Goal: Task Accomplishment & Management: Manage account settings

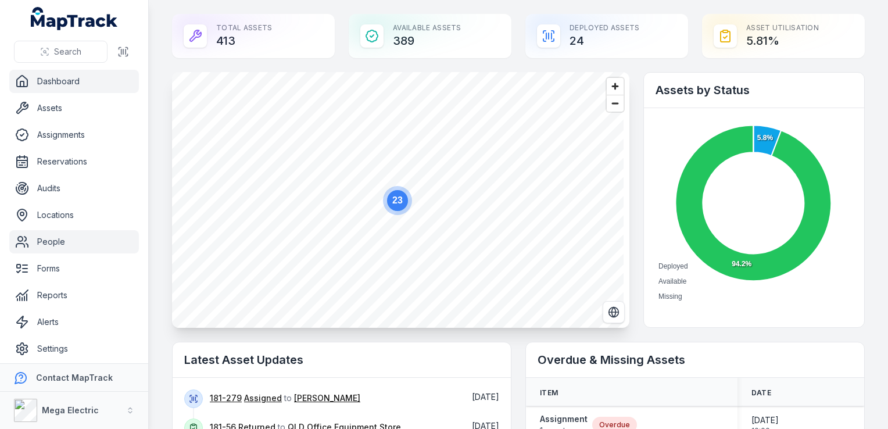
click at [46, 240] on link "People" at bounding box center [74, 241] width 130 height 23
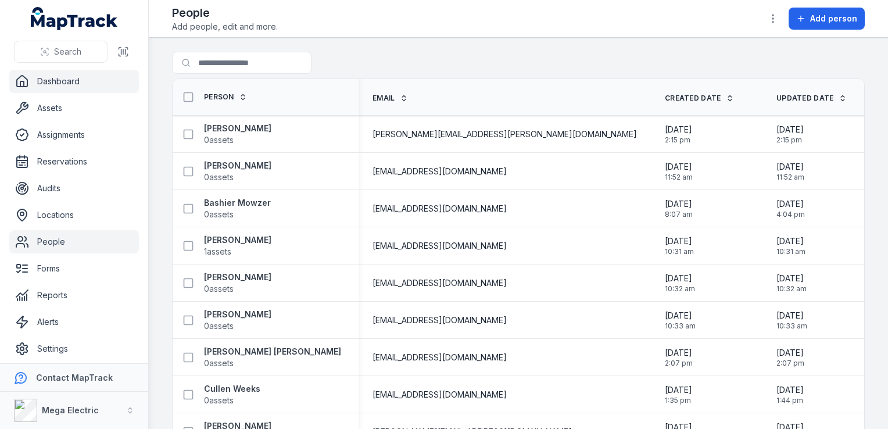
click at [73, 83] on link "Dashboard" at bounding box center [74, 81] width 130 height 23
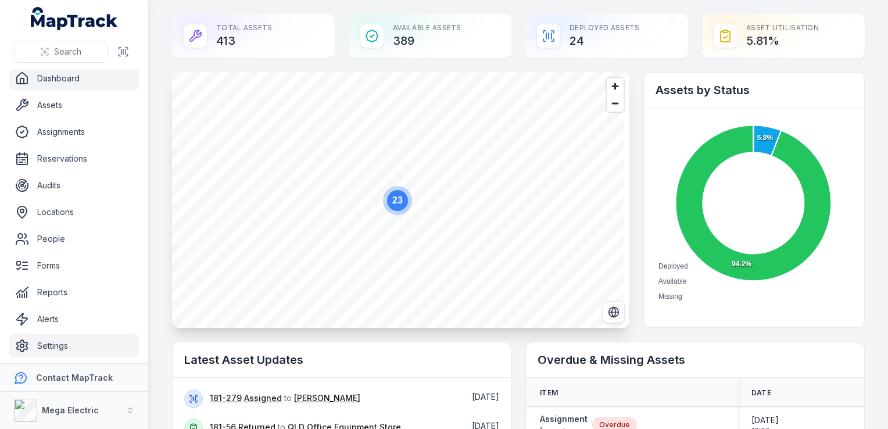
scroll to position [3, 0]
click at [52, 347] on link "Settings" at bounding box center [74, 345] width 130 height 23
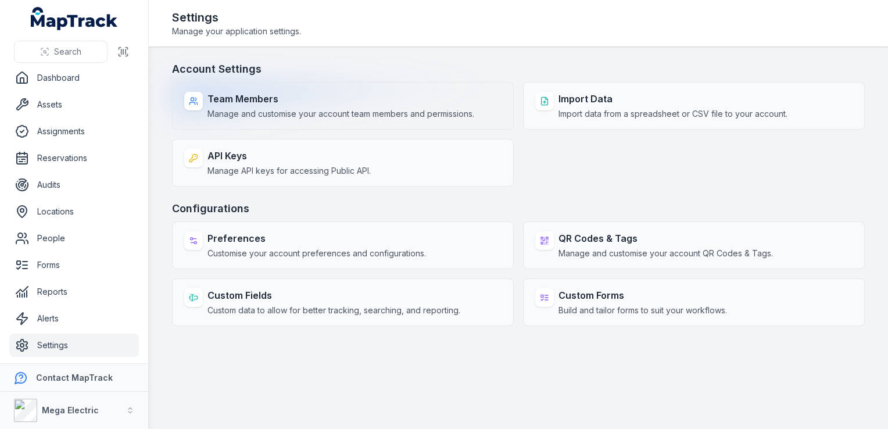
click at [275, 113] on span "Manage and customise your account team members and permissions." at bounding box center [340, 114] width 267 height 12
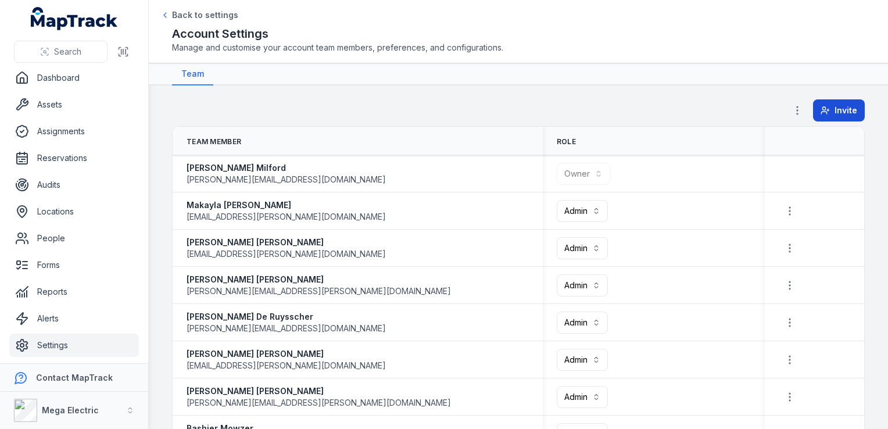
click at [826, 111] on button "Invite" at bounding box center [839, 110] width 52 height 22
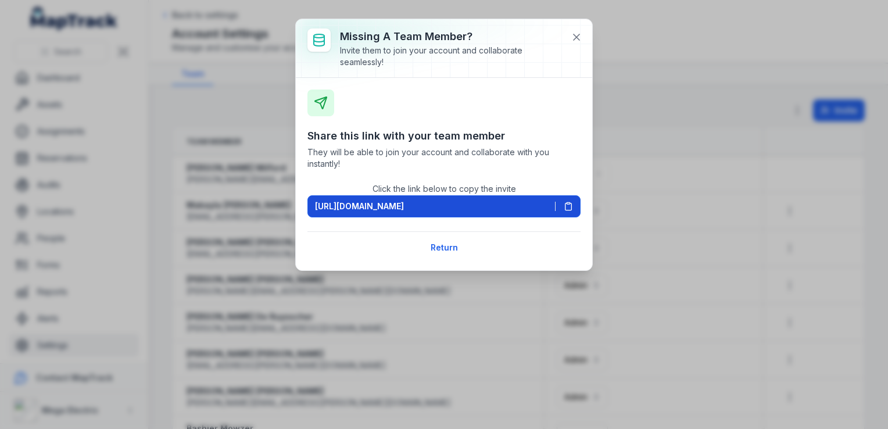
click at [569, 206] on icon at bounding box center [568, 206] width 9 height 9
click at [567, 210] on button "[URL][DOMAIN_NAME]" at bounding box center [443, 206] width 273 height 22
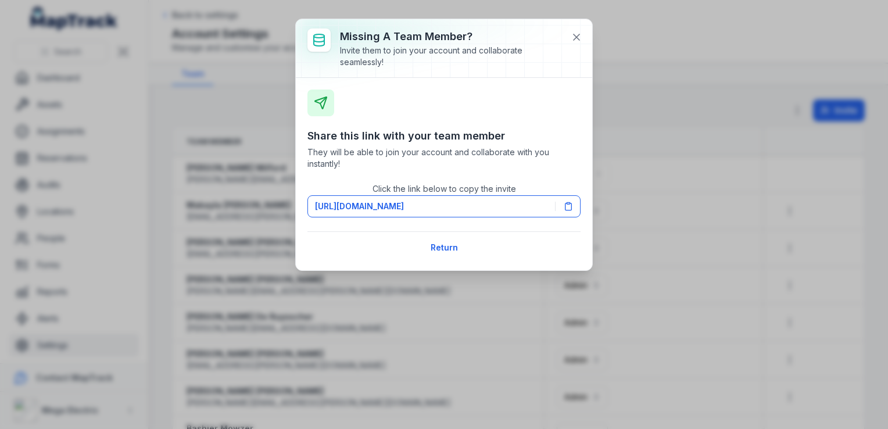
click at [569, 207] on icon at bounding box center [568, 206] width 9 height 9
click at [571, 210] on icon at bounding box center [568, 206] width 9 height 9
click at [567, 209] on icon at bounding box center [568, 206] width 9 height 9
click at [571, 205] on icon at bounding box center [568, 206] width 6 height 7
click at [569, 203] on rect at bounding box center [568, 203] width 3 height 2
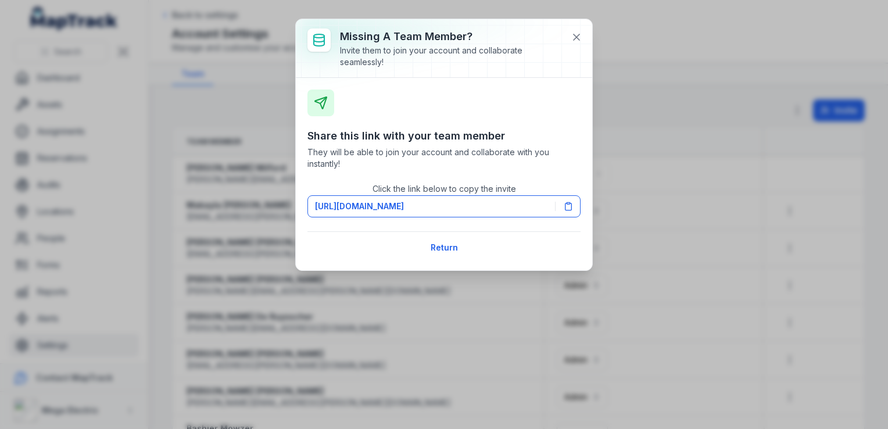
click at [571, 210] on icon at bounding box center [568, 206] width 6 height 7
click at [565, 210] on icon at bounding box center [568, 206] width 6 height 7
click at [567, 204] on icon at bounding box center [568, 206] width 9 height 9
click at [569, 207] on icon at bounding box center [568, 206] width 9 height 9
click at [572, 206] on icon at bounding box center [568, 206] width 6 height 7
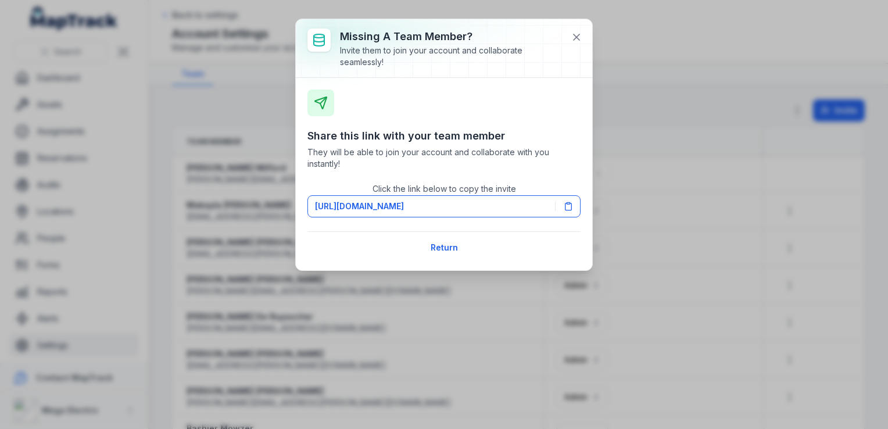
click at [569, 206] on icon at bounding box center [568, 206] width 9 height 9
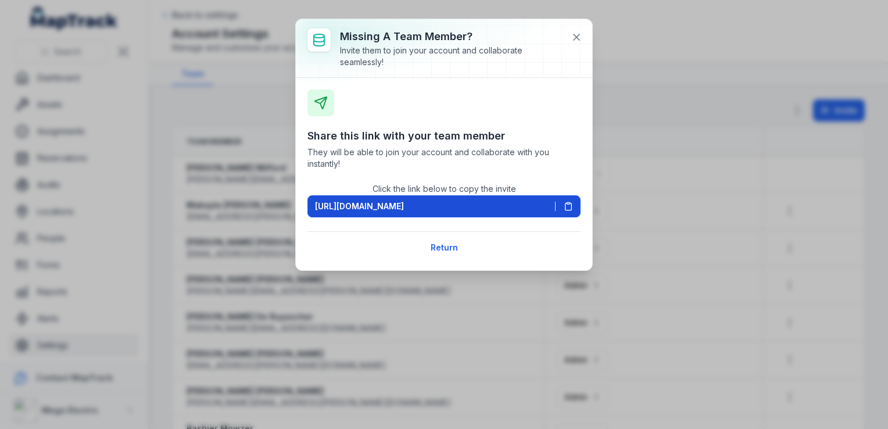
click at [574, 202] on button "[URL][DOMAIN_NAME]" at bounding box center [443, 206] width 273 height 22
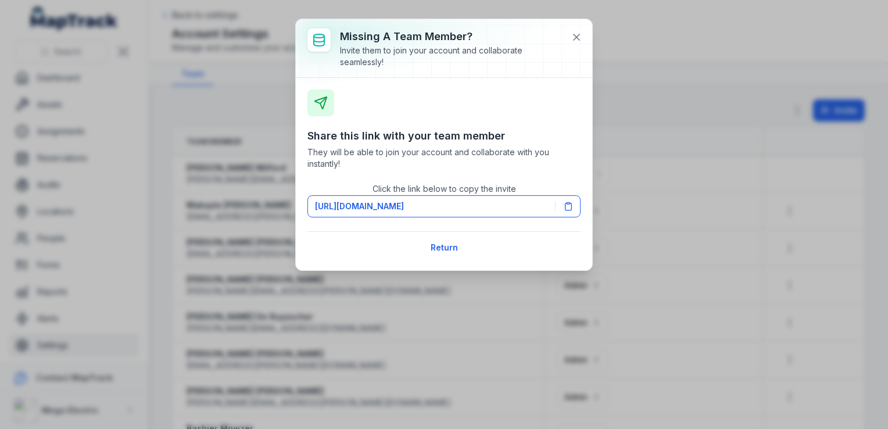
click at [568, 202] on rect at bounding box center [568, 203] width 3 height 2
